Goal: Task Accomplishment & Management: Manage account settings

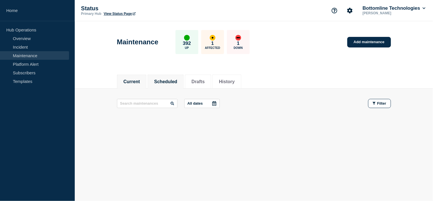
click at [174, 81] on button "Scheduled" at bounding box center [165, 81] width 23 height 5
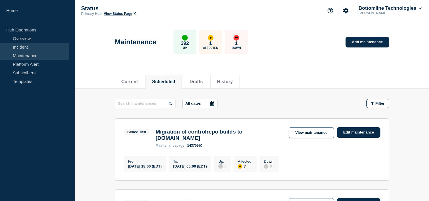
click at [27, 49] on link "Incident" at bounding box center [34, 47] width 69 height 9
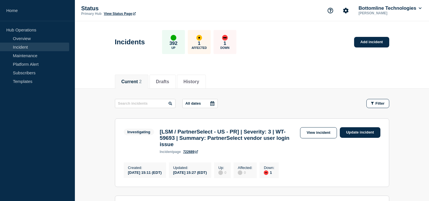
scroll to position [32, 0]
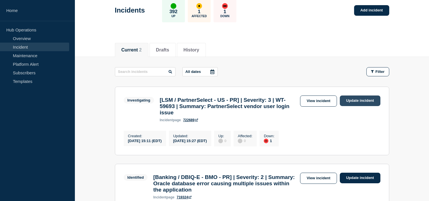
click at [369, 101] on link "Update incident" at bounding box center [360, 100] width 41 height 11
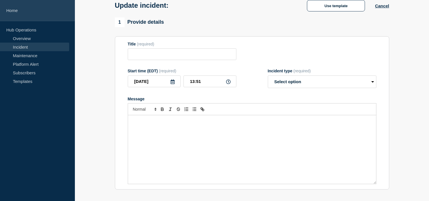
type input "[LSM / PartnerSelect - US - PR] | Severity: 3 | WT-59693 | Summary: PartnerSele…"
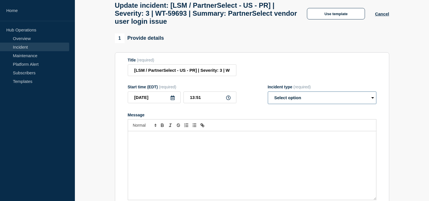
click at [300, 102] on select "Select option Investigating Identified Monitoring Resolved" at bounding box center [322, 97] width 109 height 13
select select "resolved"
click at [268, 97] on select "Select option Investigating Identified Monitoring Resolved" at bounding box center [322, 97] width 109 height 13
click at [207, 140] on p "Message" at bounding box center [251, 137] width 239 height 5
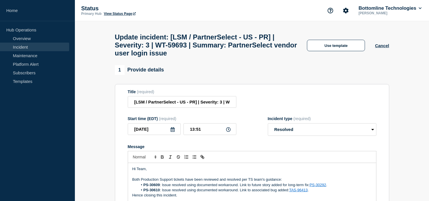
scroll to position [95, 0]
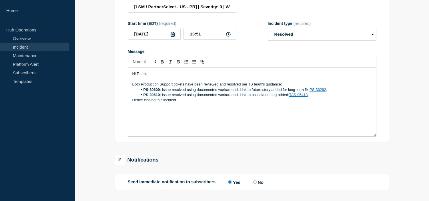
click at [264, 87] on p "Both Production Support tickets have been reviewed and resolved per TS team's g…" at bounding box center [251, 84] width 239 height 5
click at [278, 87] on p "Both Production Support tickets have been reviewed and resolved per TS team gui…" at bounding box center [251, 84] width 239 height 5
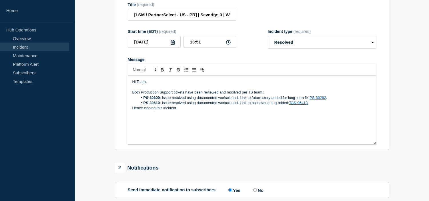
scroll to position [87, 0]
click at [173, 45] on icon at bounding box center [172, 42] width 5 height 5
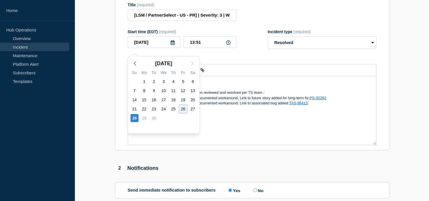
click at [183, 110] on div "26" at bounding box center [183, 109] width 8 height 8
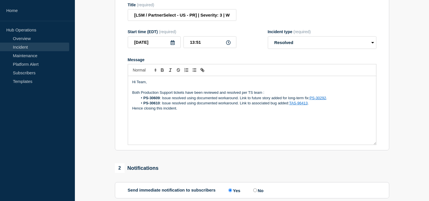
click at [172, 45] on icon at bounding box center [172, 42] width 5 height 5
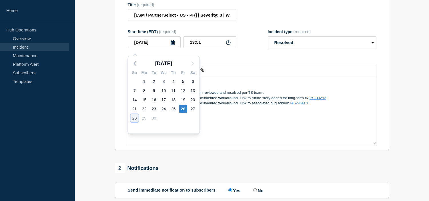
click at [135, 116] on div "28" at bounding box center [135, 118] width 8 height 8
type input "2025-09-28"
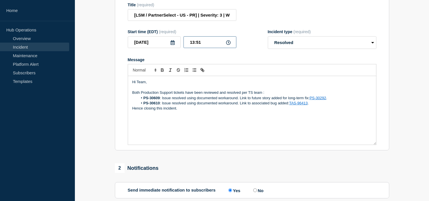
click at [202, 48] on input "13:51" at bounding box center [209, 42] width 53 height 12
type input "14:05"
click at [202, 101] on li "PS-30609 : Issue resolved using documented workaround. Link to future story add…" at bounding box center [255, 97] width 234 height 5
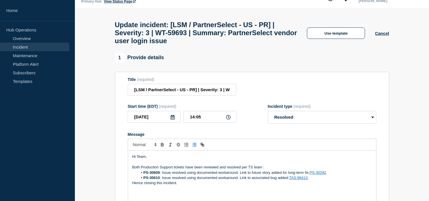
scroll to position [171, 0]
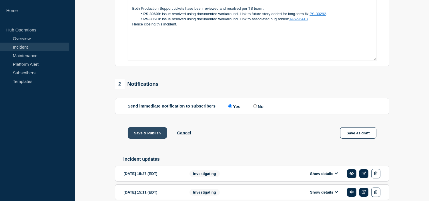
click at [157, 138] on button "Save & Publish" at bounding box center [147, 132] width 39 height 11
